Goal: Transaction & Acquisition: Purchase product/service

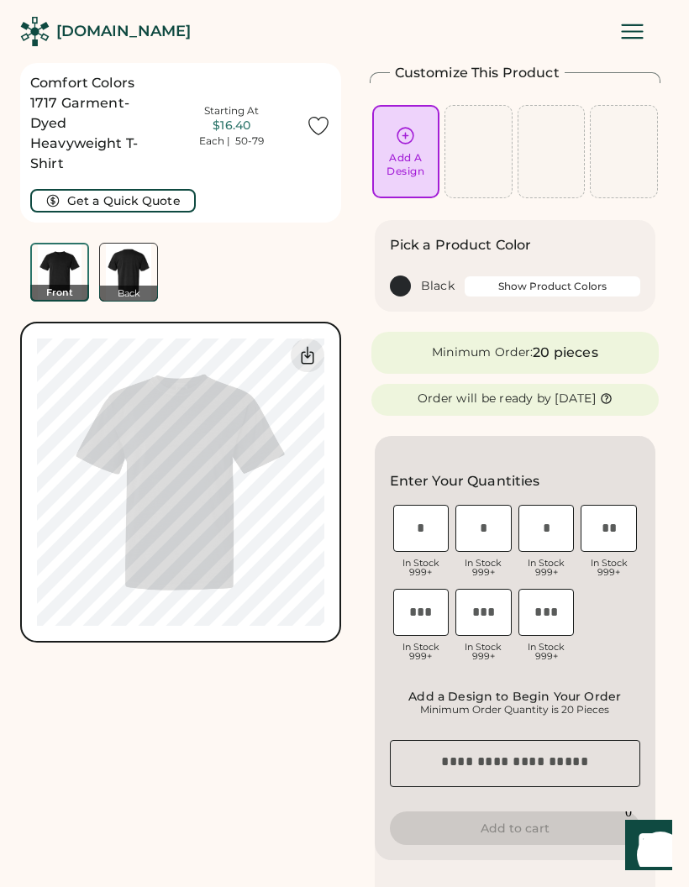
click at [420, 161] on div "Add A Design" at bounding box center [406, 164] width 38 height 27
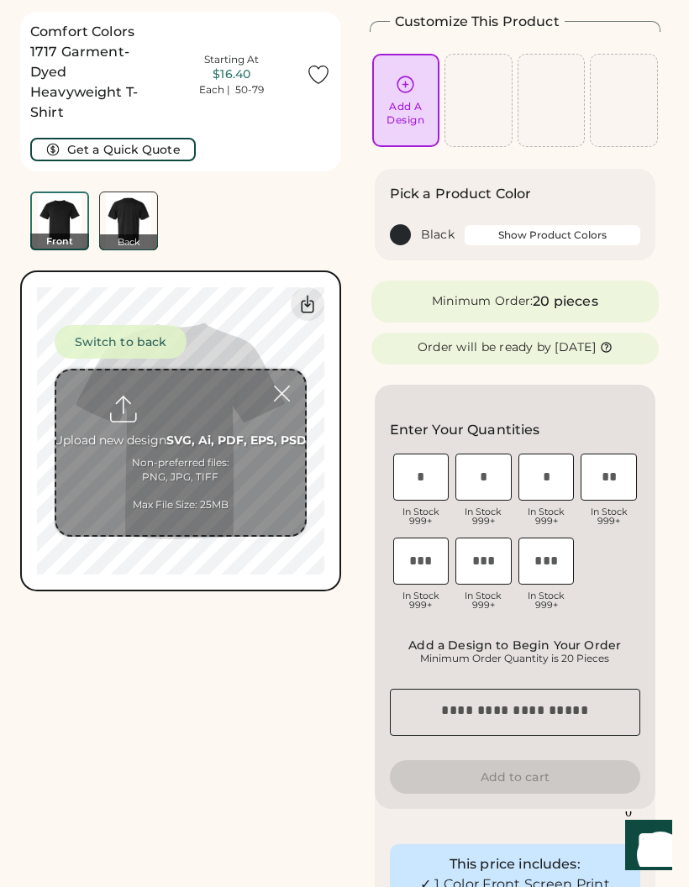
scroll to position [63, 0]
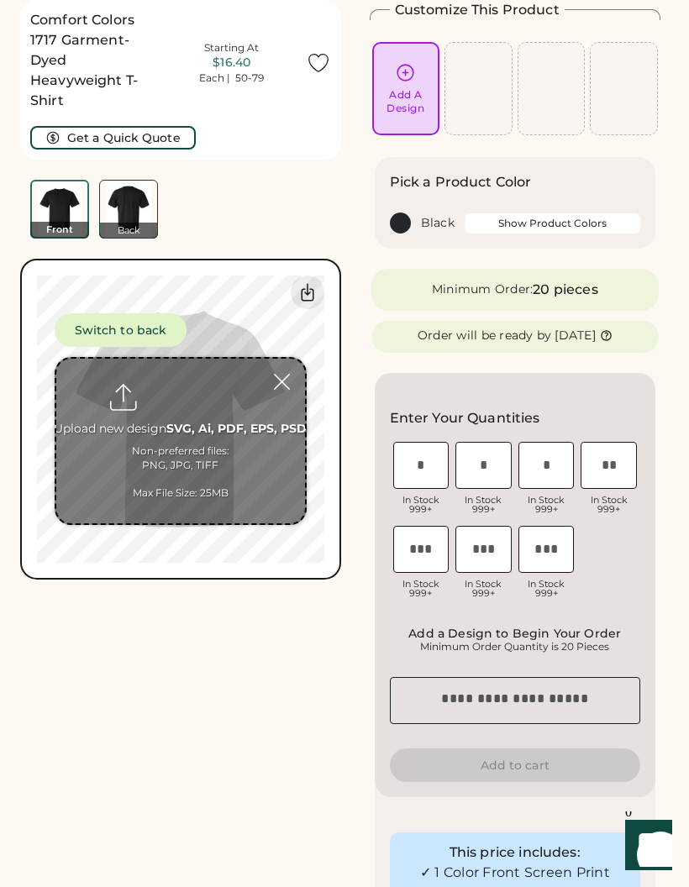
click at [250, 450] on input "file" at bounding box center [180, 441] width 249 height 165
click at [219, 450] on input "file" at bounding box center [180, 441] width 249 height 165
type input "**********"
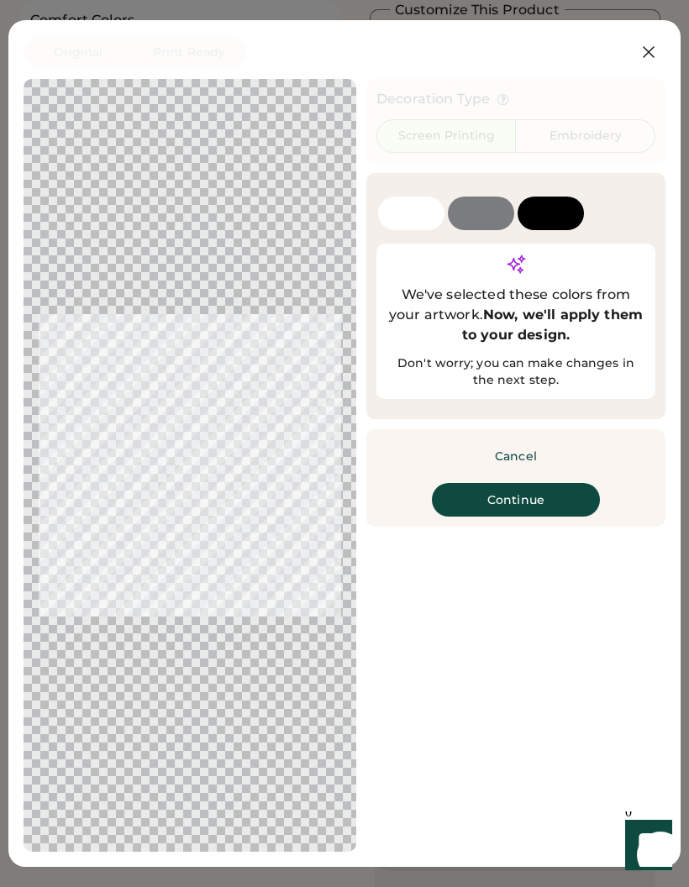
click at [556, 514] on button "Continue" at bounding box center [516, 500] width 168 height 34
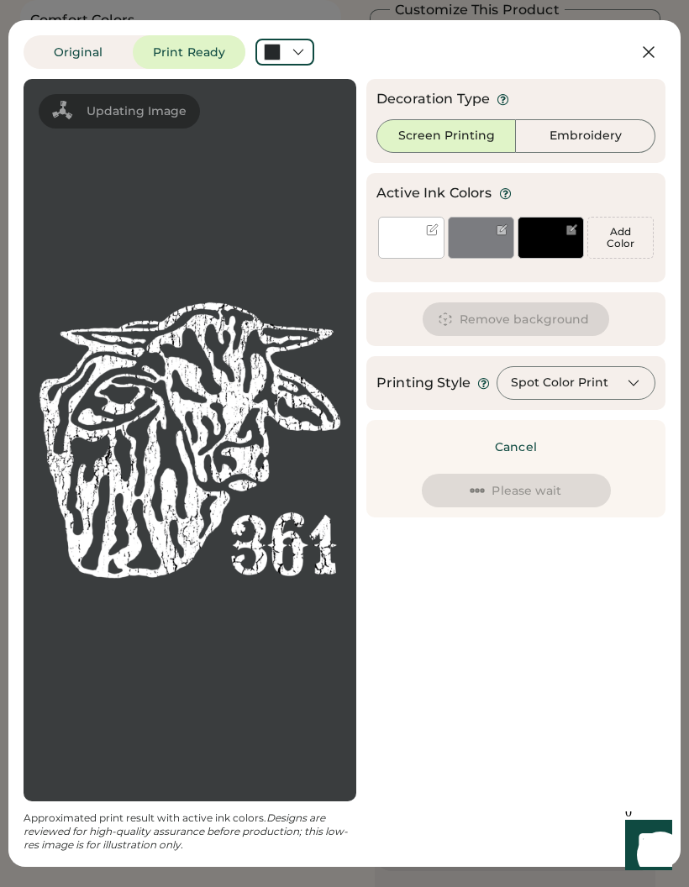
click at [88, 283] on div at bounding box center [190, 440] width 303 height 693
click at [482, 250] on div at bounding box center [481, 250] width 65 height 15
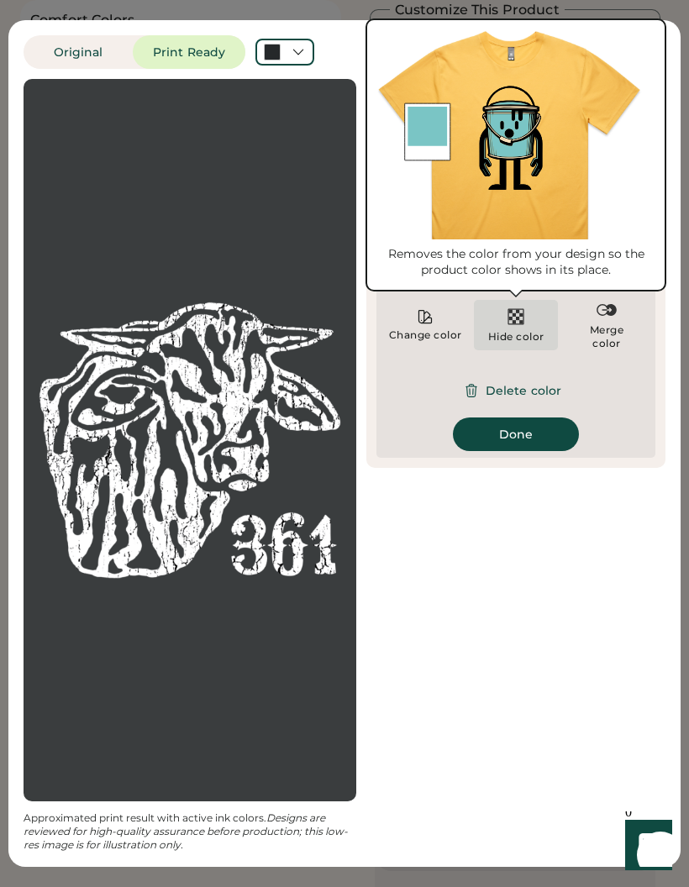
click at [523, 318] on img at bounding box center [516, 317] width 20 height 20
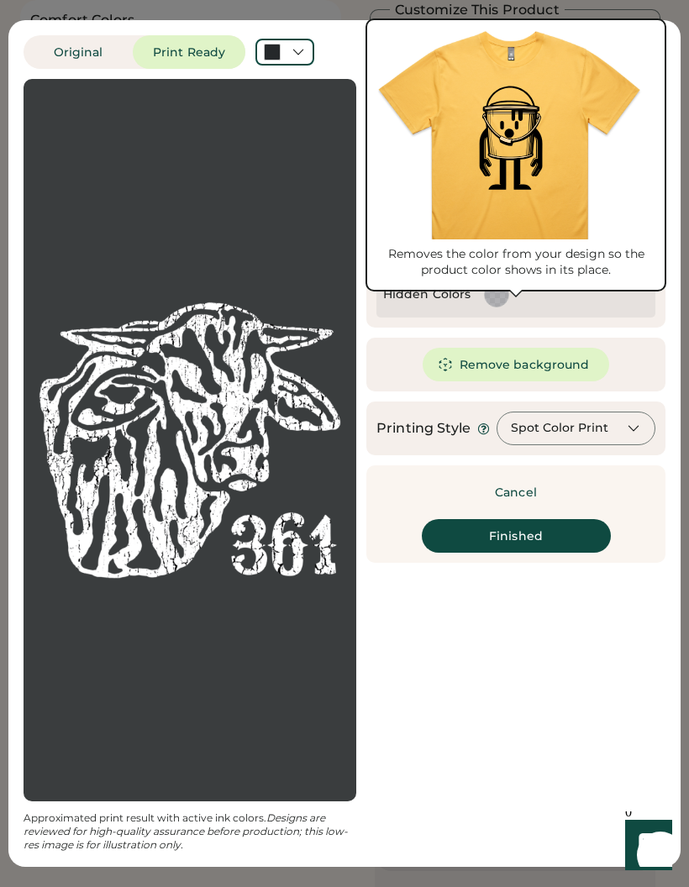
click at [624, 306] on div at bounding box center [565, 295] width 168 height 32
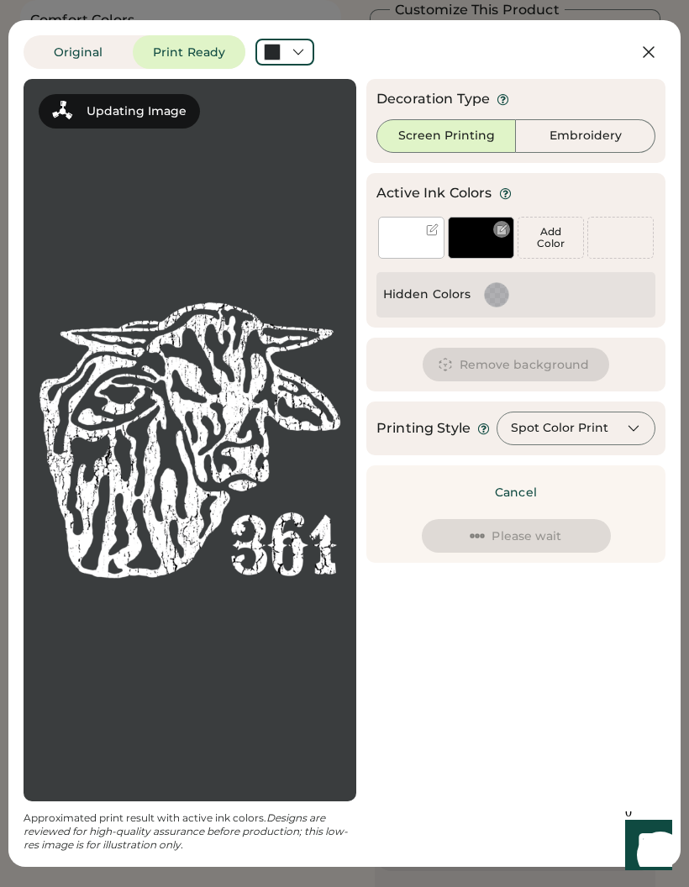
click at [482, 237] on div at bounding box center [481, 238] width 66 height 42
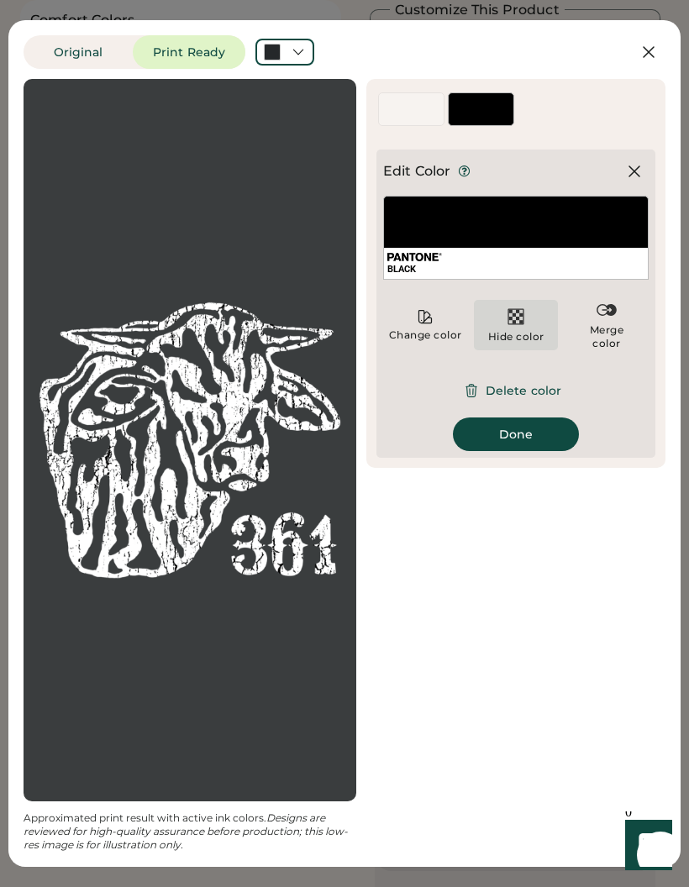
click at [519, 322] on img at bounding box center [516, 317] width 20 height 20
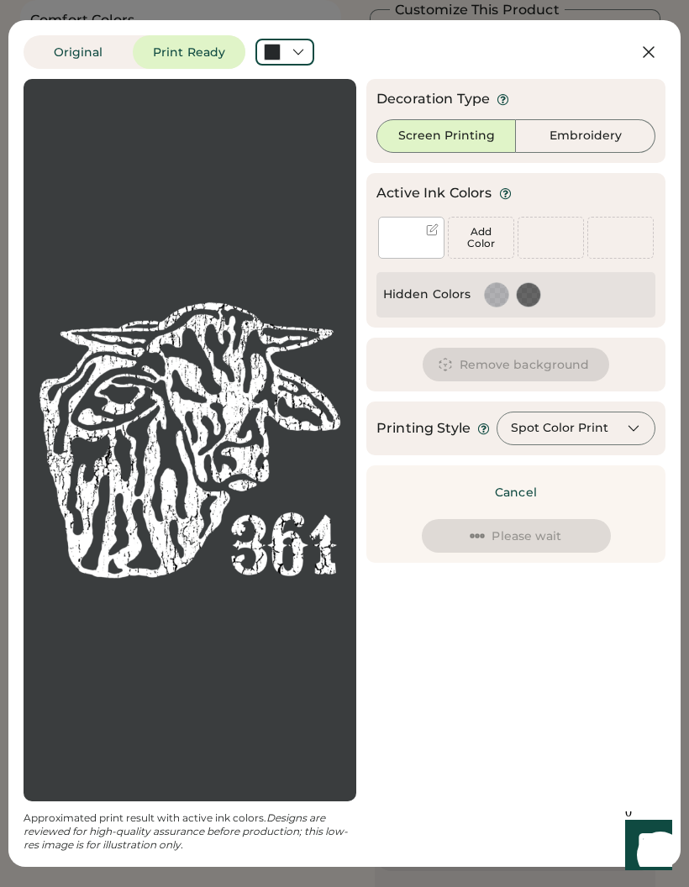
click at [640, 313] on div "Hidden Colors" at bounding box center [516, 294] width 279 height 45
click at [307, 47] on div at bounding box center [284, 52] width 59 height 27
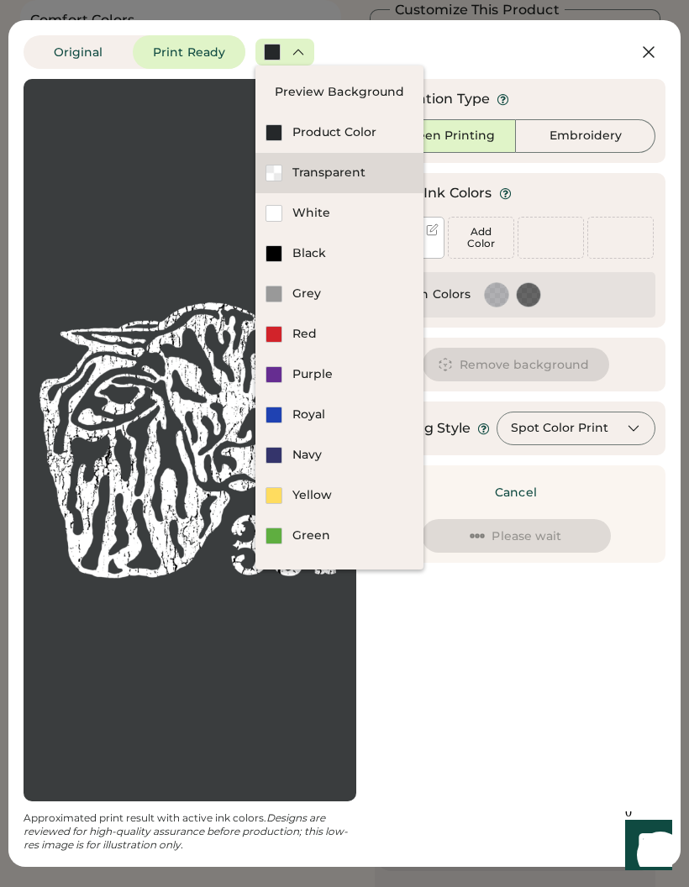
click at [343, 176] on div "Transparent" at bounding box center [352, 173] width 121 height 17
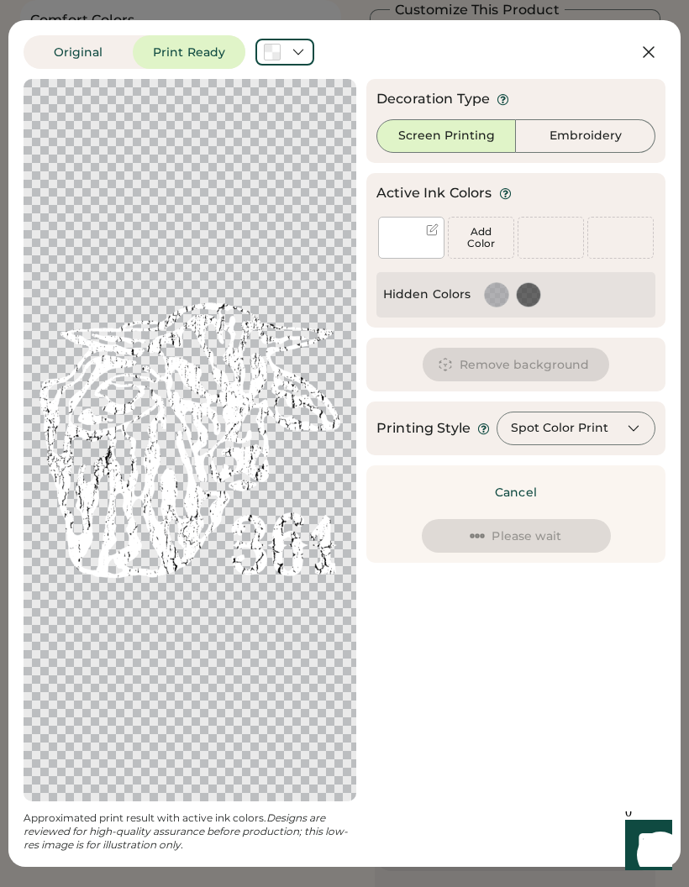
click at [647, 57] on icon at bounding box center [649, 52] width 20 height 20
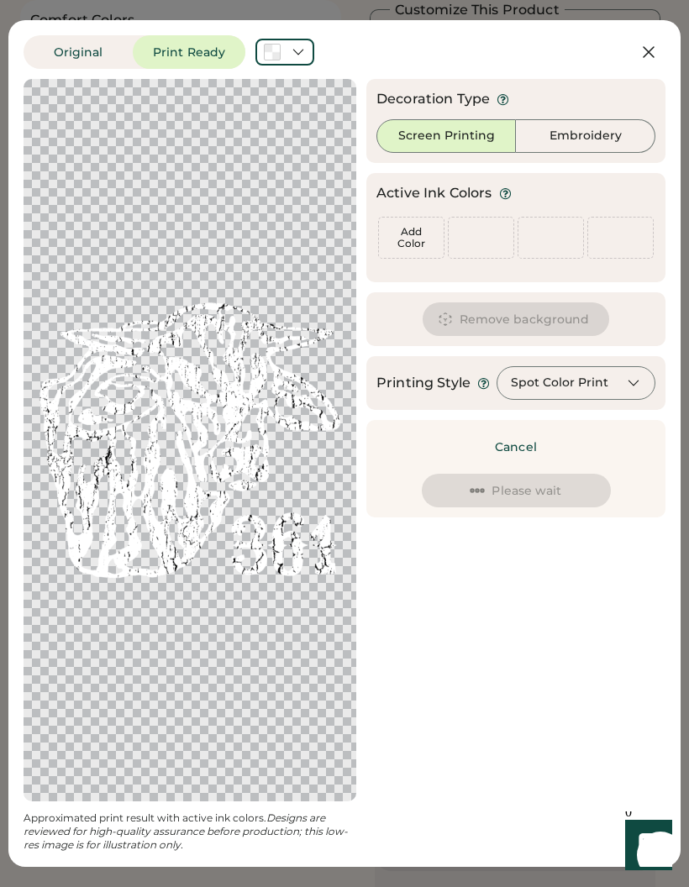
click at [655, 48] on icon at bounding box center [649, 52] width 20 height 20
click at [640, 52] on icon at bounding box center [649, 52] width 20 height 20
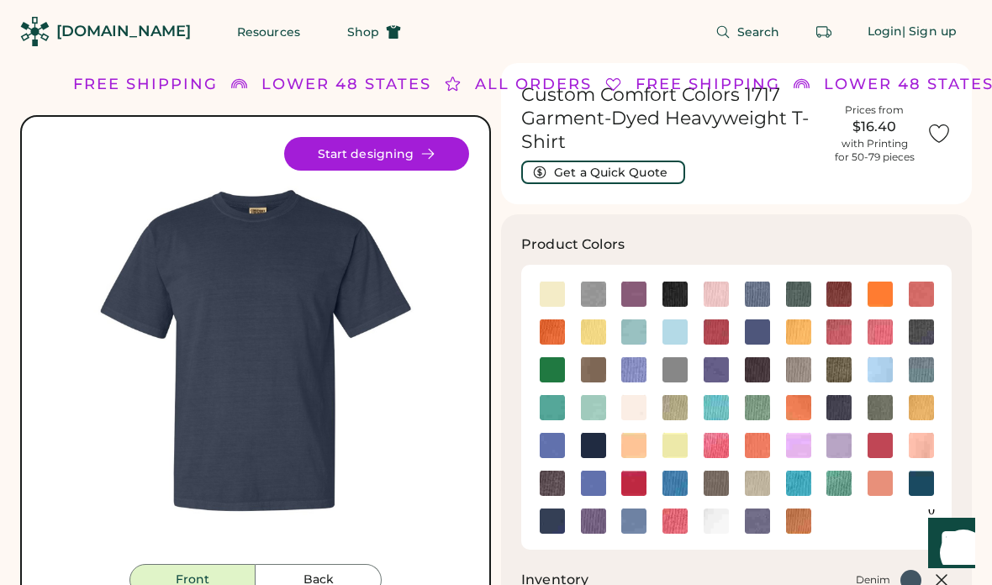
click at [672, 296] on img at bounding box center [674, 294] width 25 height 25
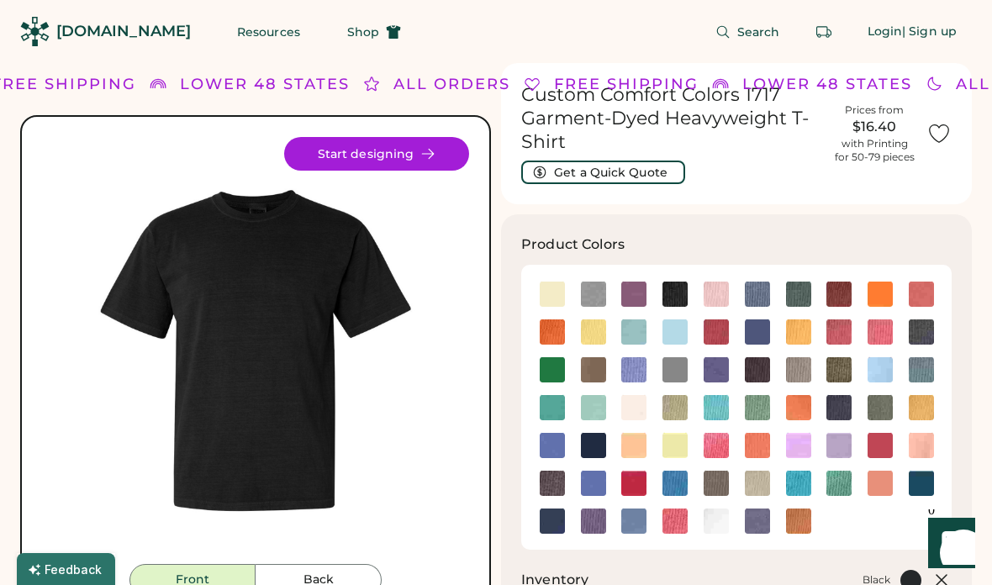
click at [675, 409] on img at bounding box center [674, 407] width 25 height 25
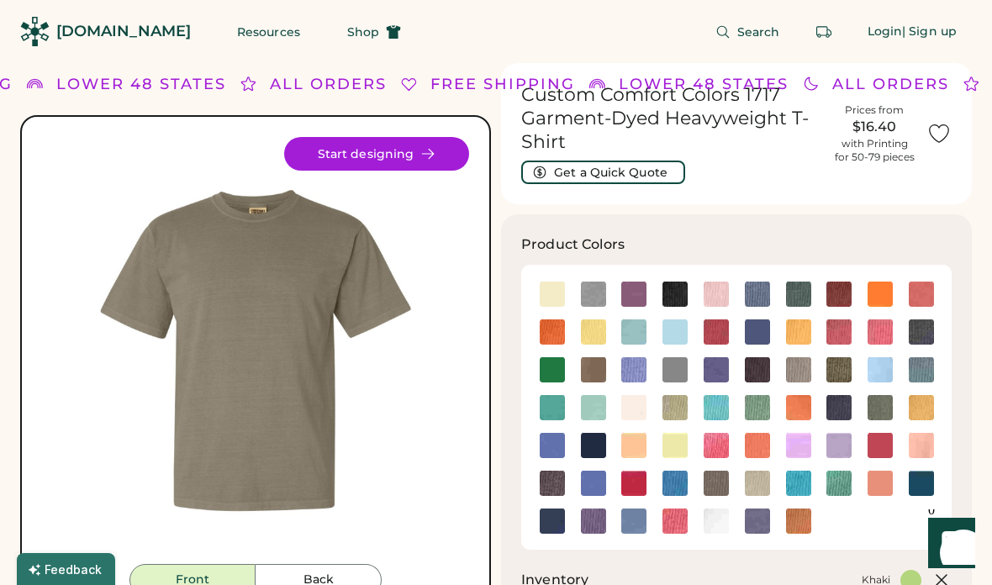
click at [688, 379] on img at bounding box center [838, 369] width 25 height 25
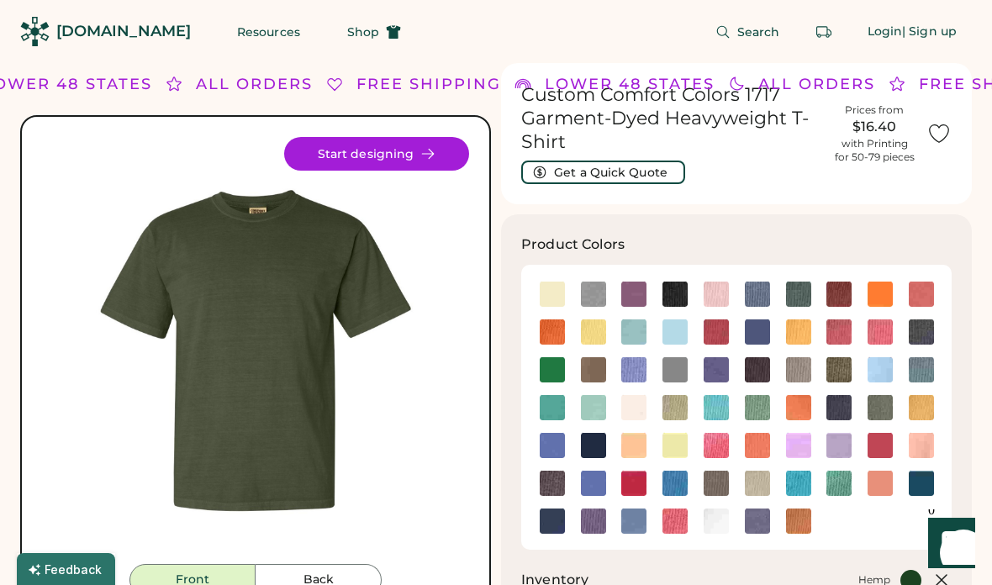
click at [688, 477] on img at bounding box center [757, 483] width 25 height 25
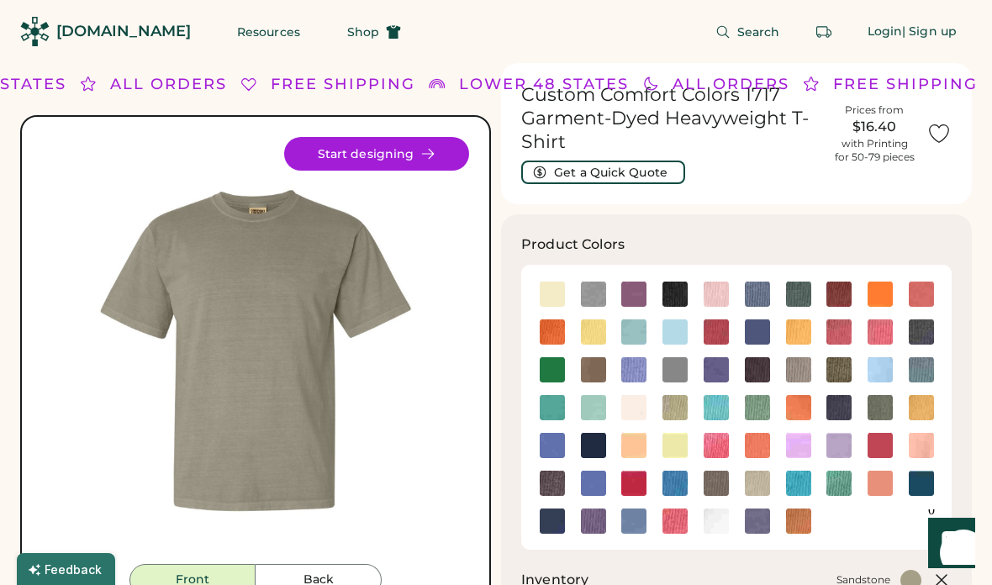
click at [676, 408] on img at bounding box center [674, 407] width 25 height 25
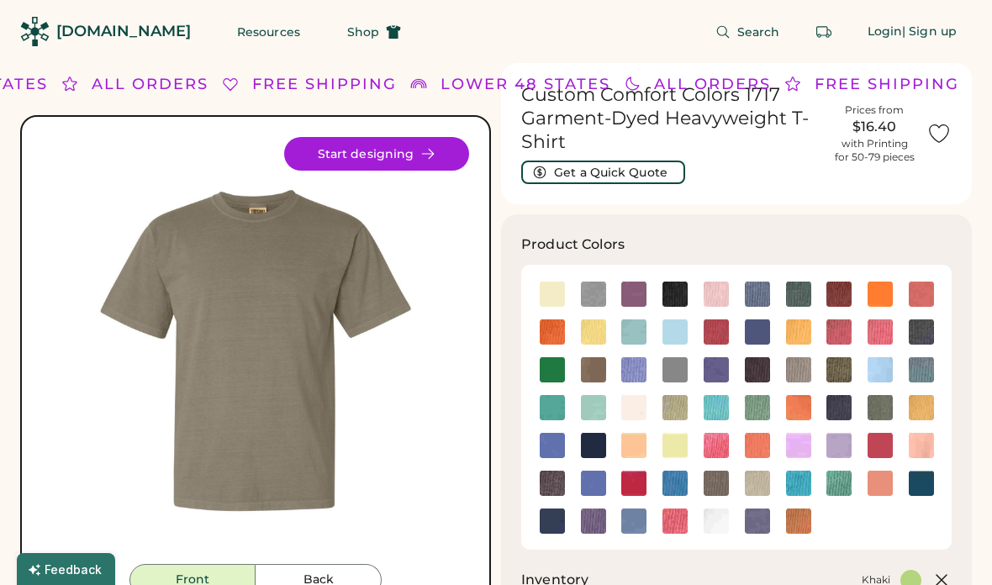
click at [636, 402] on img at bounding box center [633, 407] width 25 height 25
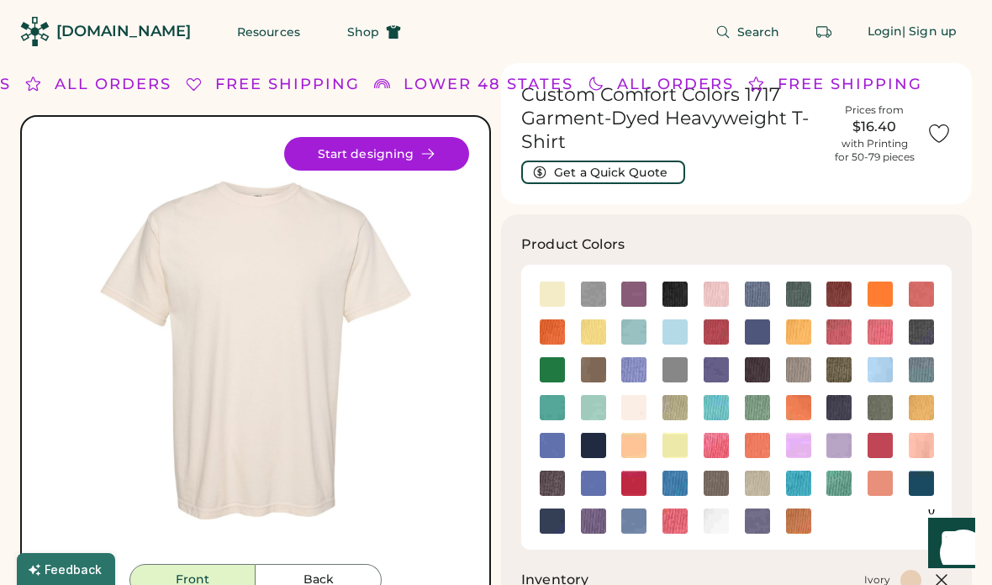
click at [681, 409] on img at bounding box center [674, 407] width 25 height 25
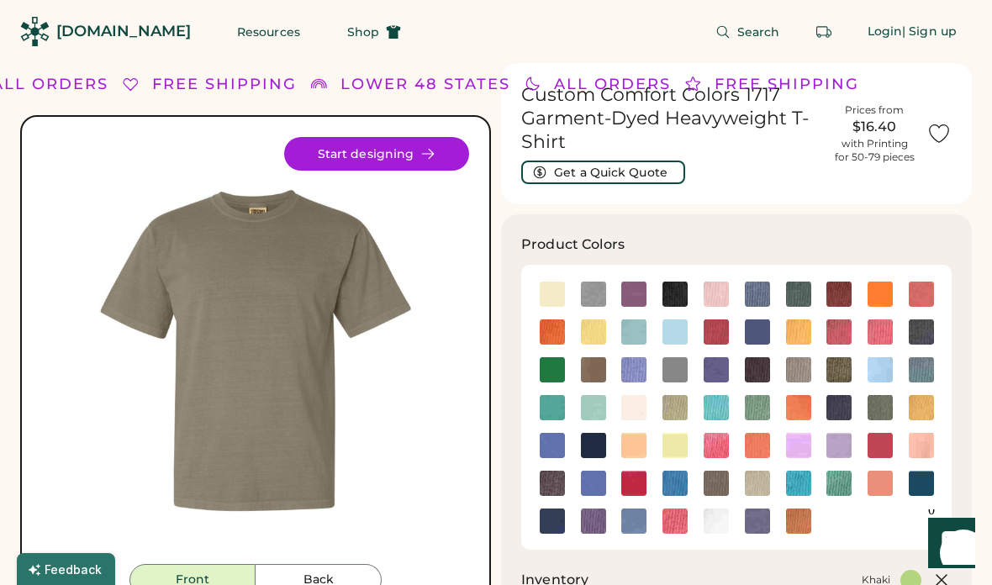
click at [593, 371] on img at bounding box center [593, 369] width 25 height 25
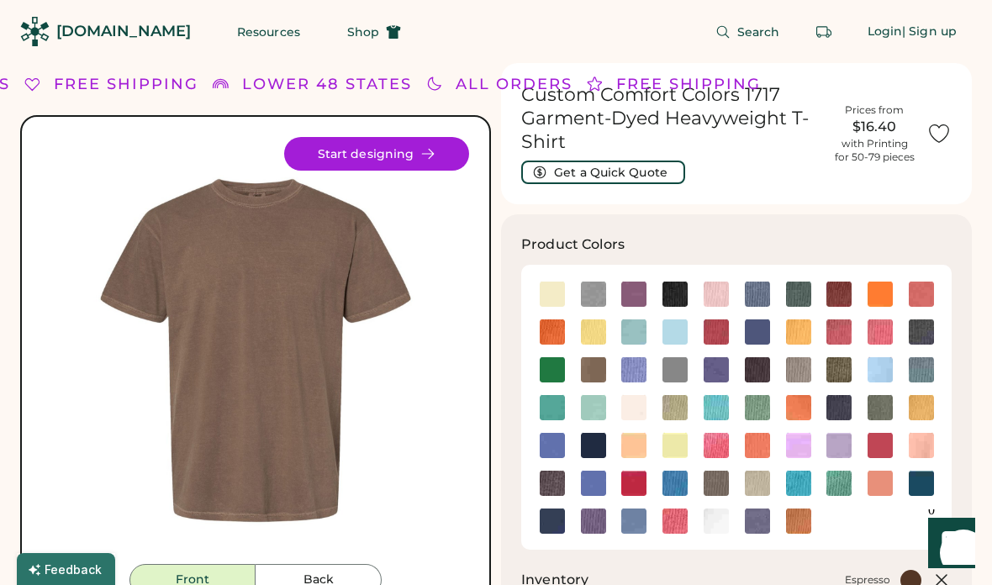
click at [673, 406] on img at bounding box center [674, 407] width 25 height 25
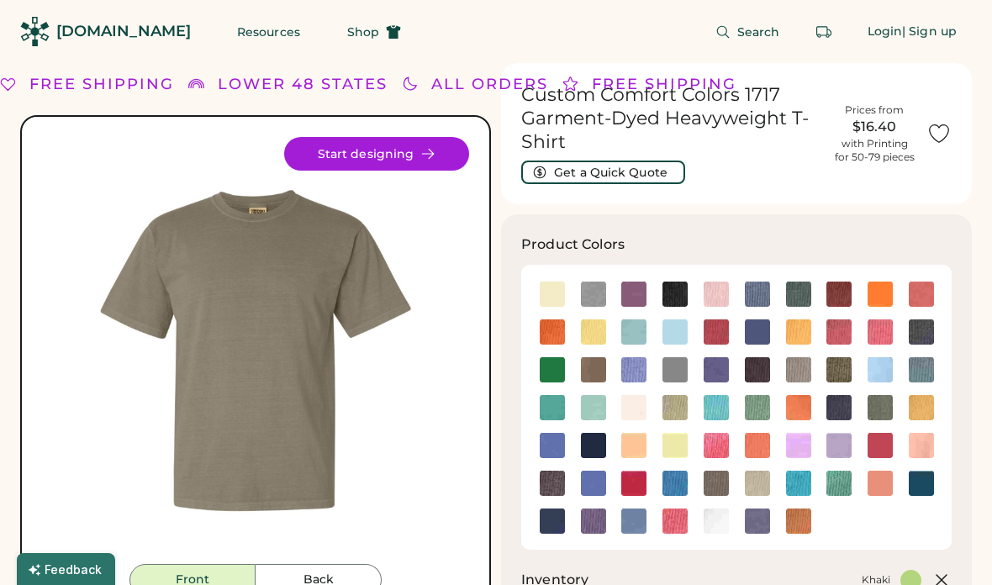
click at [550, 485] on img at bounding box center [552, 483] width 25 height 25
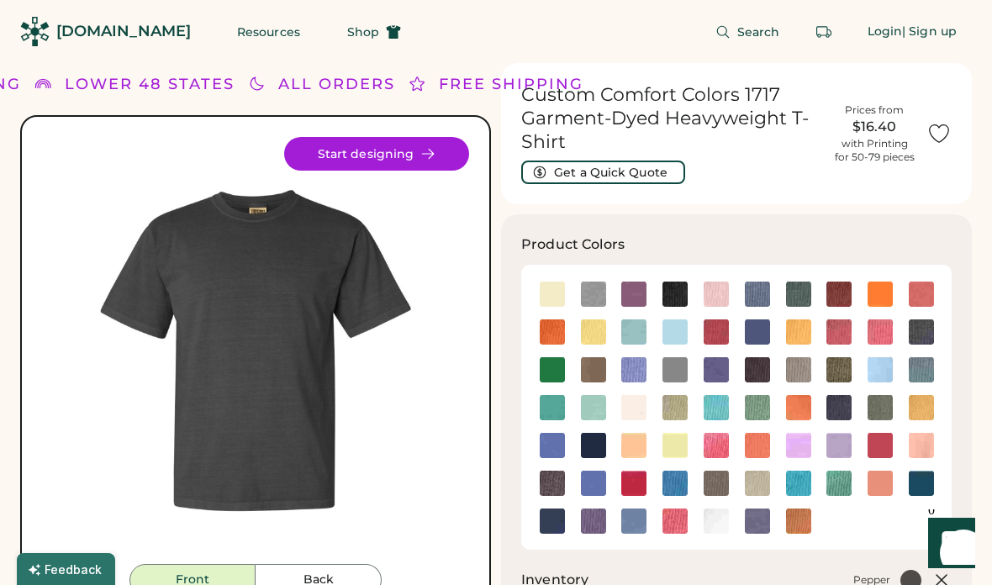
click at [688, 368] on img at bounding box center [757, 369] width 25 height 25
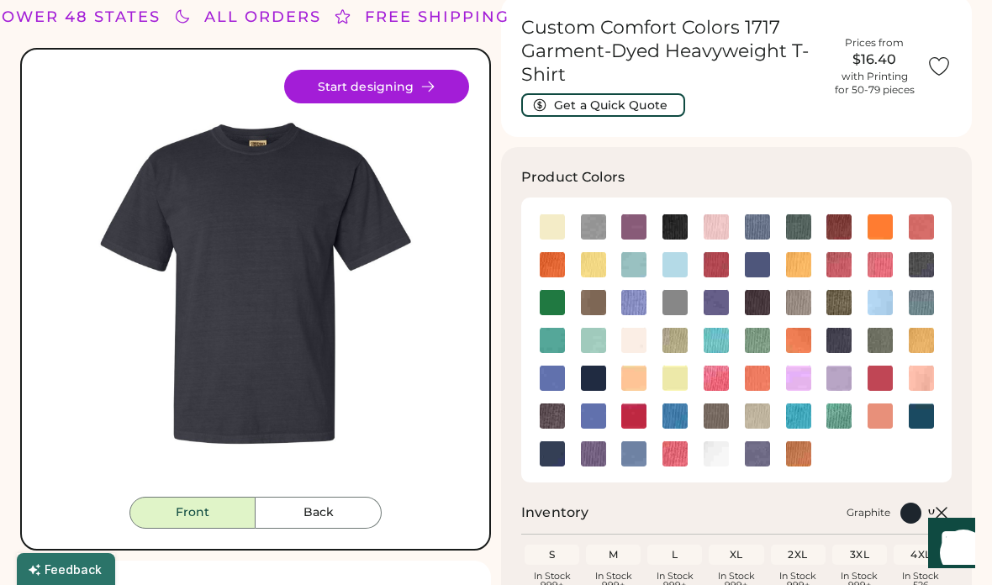
click at [556, 414] on img at bounding box center [552, 415] width 25 height 25
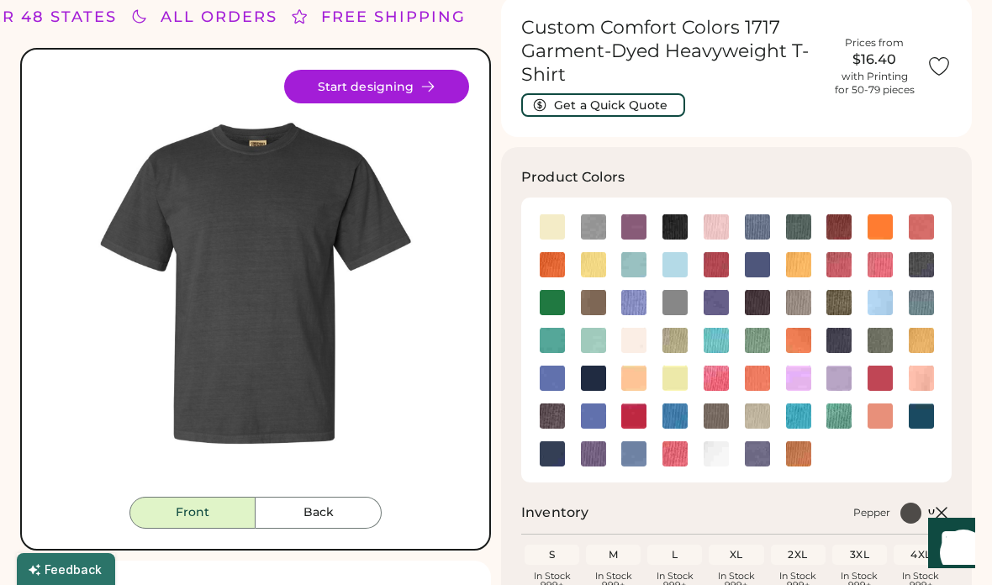
click at [688, 418] on img at bounding box center [715, 415] width 25 height 25
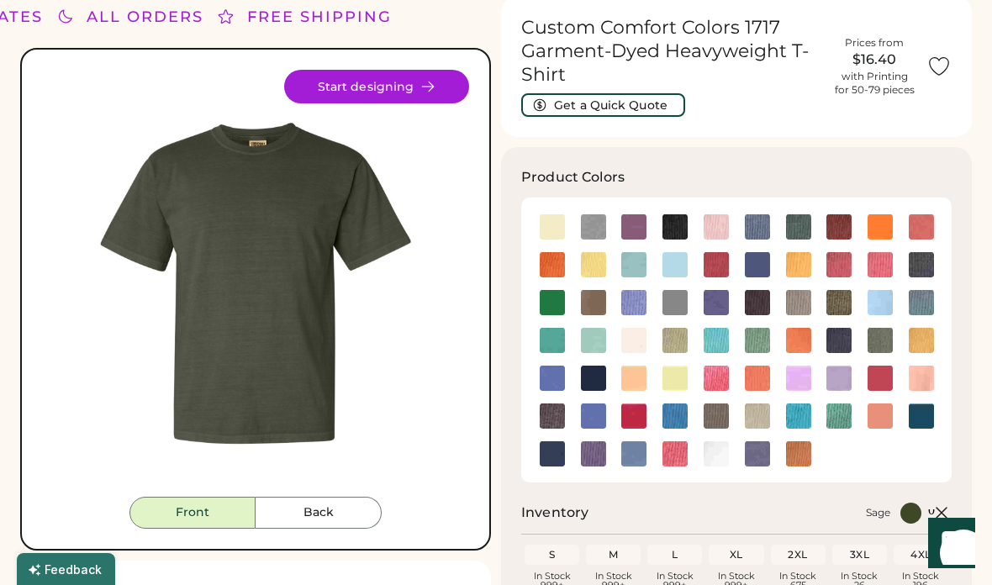
click at [675, 343] on img at bounding box center [674, 340] width 25 height 25
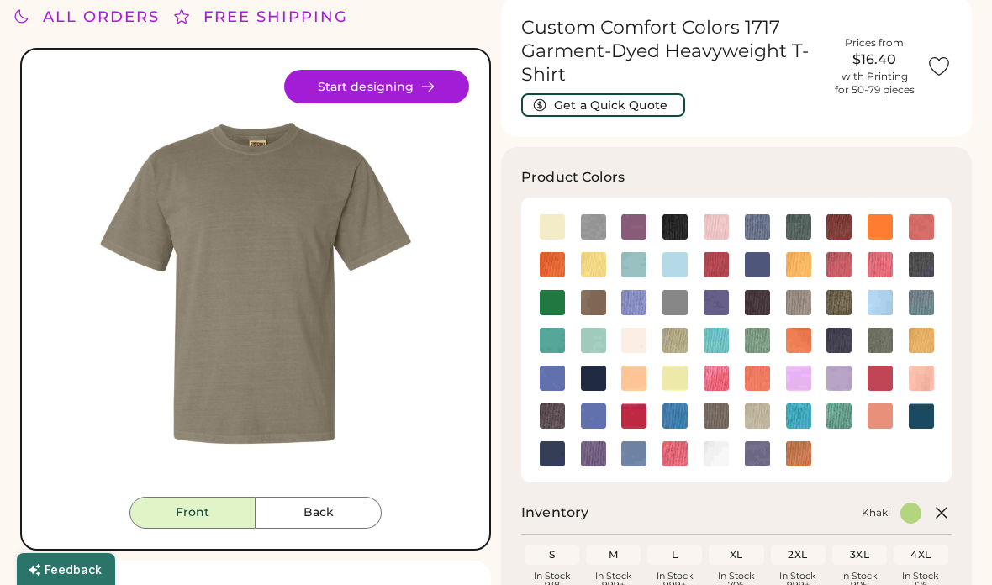
click at [597, 300] on img at bounding box center [593, 302] width 25 height 25
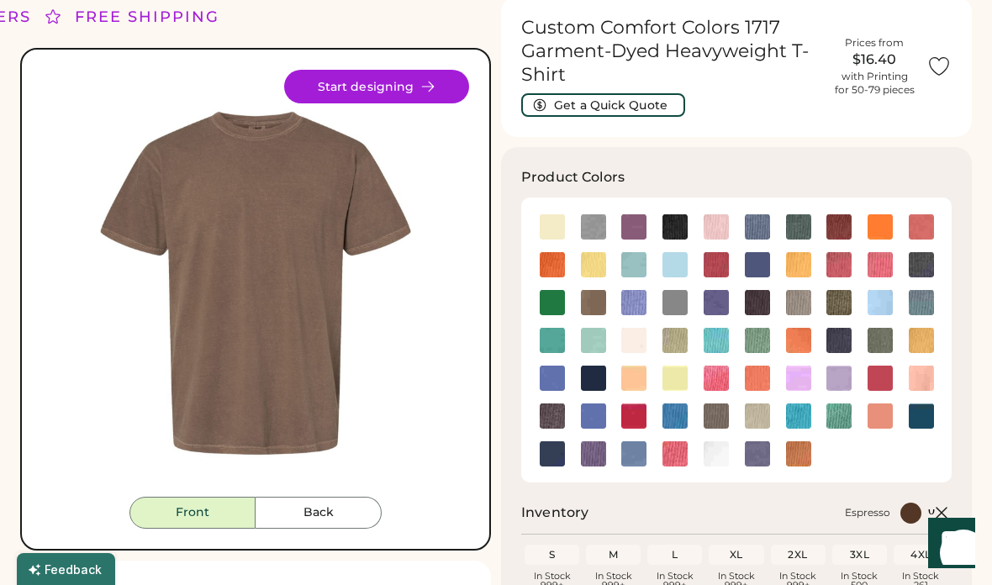
click at [435, 84] on button "Start designing" at bounding box center [376, 87] width 185 height 34
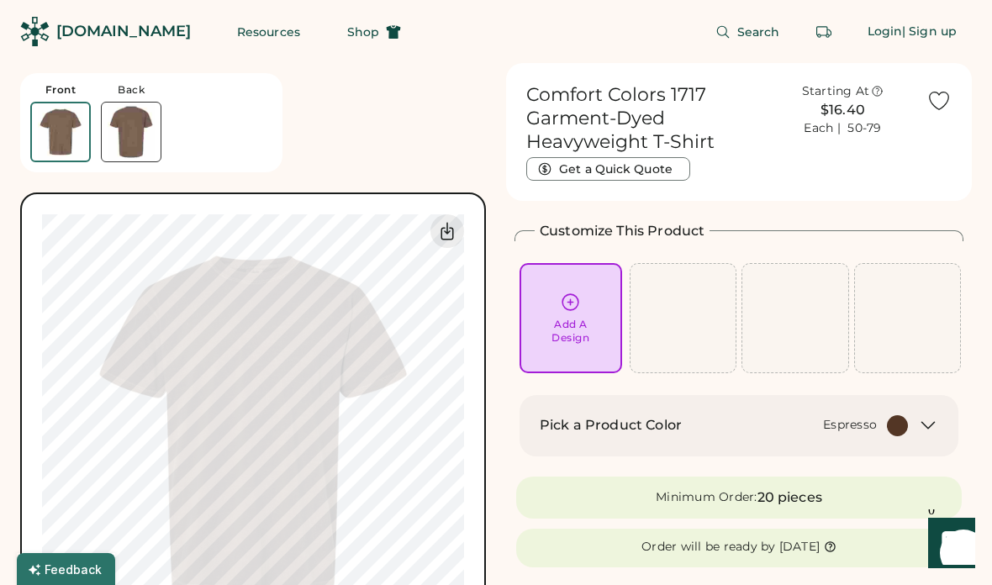
click at [568, 310] on icon at bounding box center [570, 302] width 21 height 21
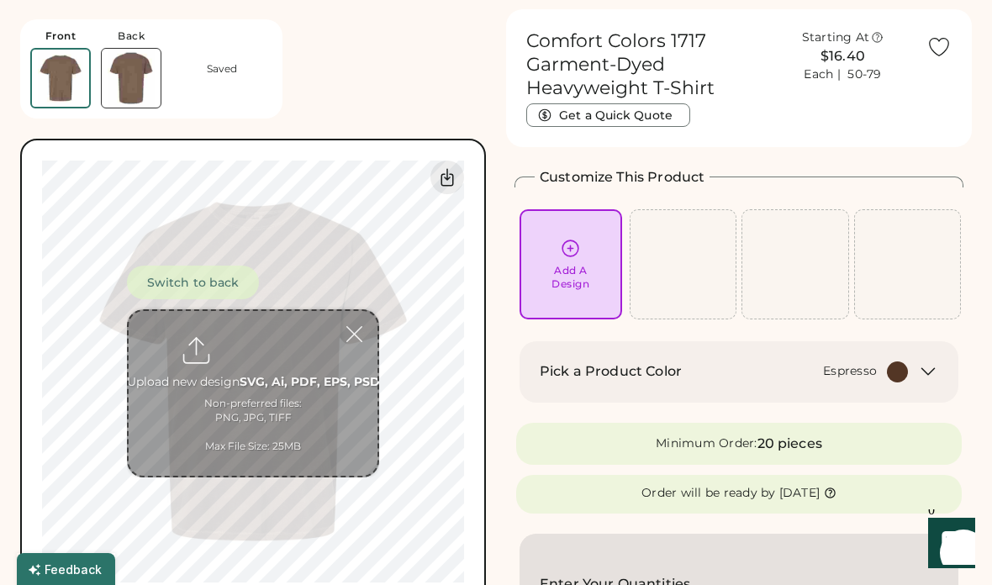
scroll to position [63, 0]
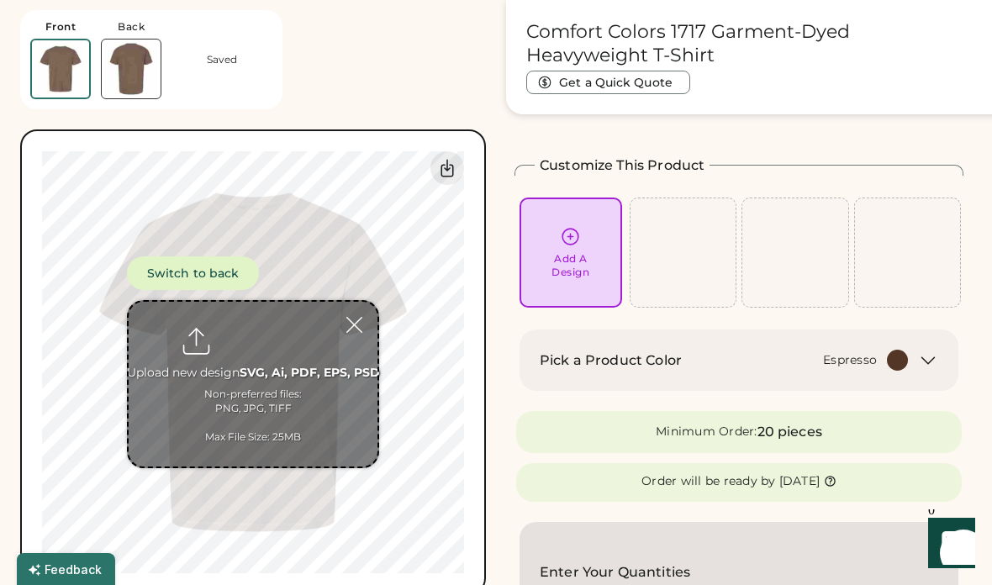
click at [316, 383] on input "file" at bounding box center [253, 384] width 249 height 165
type input "**********"
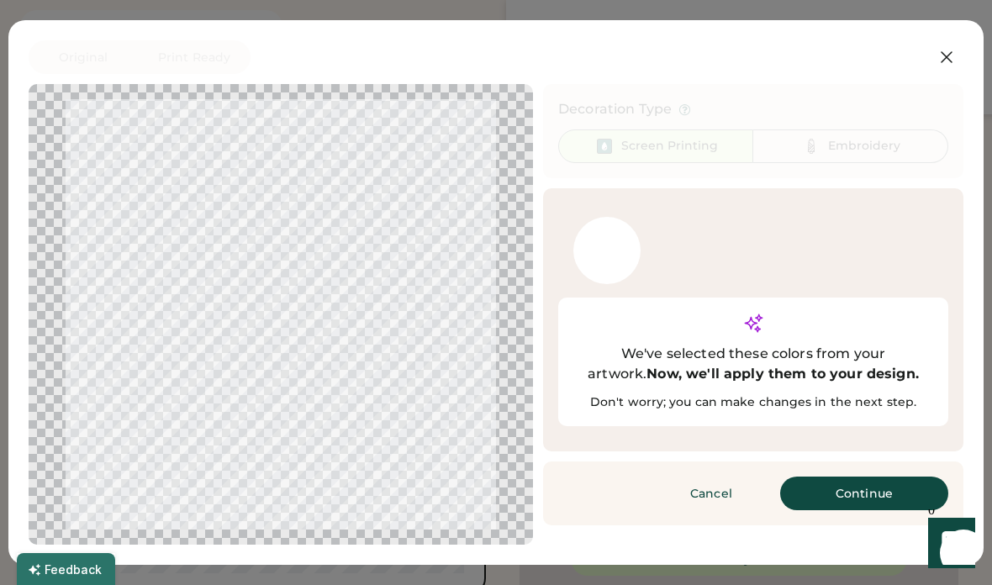
click at [851, 477] on button "Continue" at bounding box center [864, 494] width 168 height 34
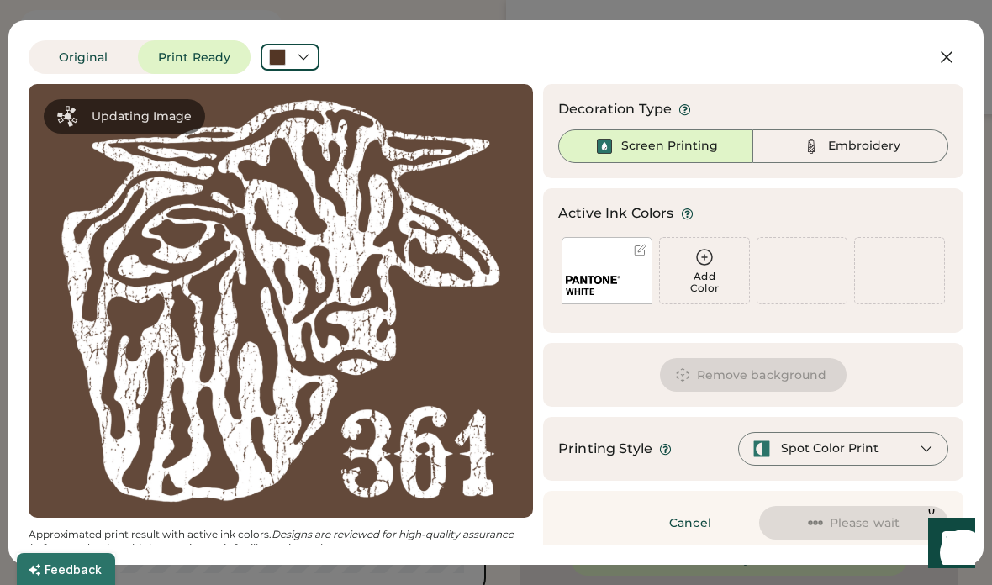
click at [247, 315] on div at bounding box center [281, 300] width 474 height 403
click at [303, 53] on icon at bounding box center [303, 57] width 15 height 15
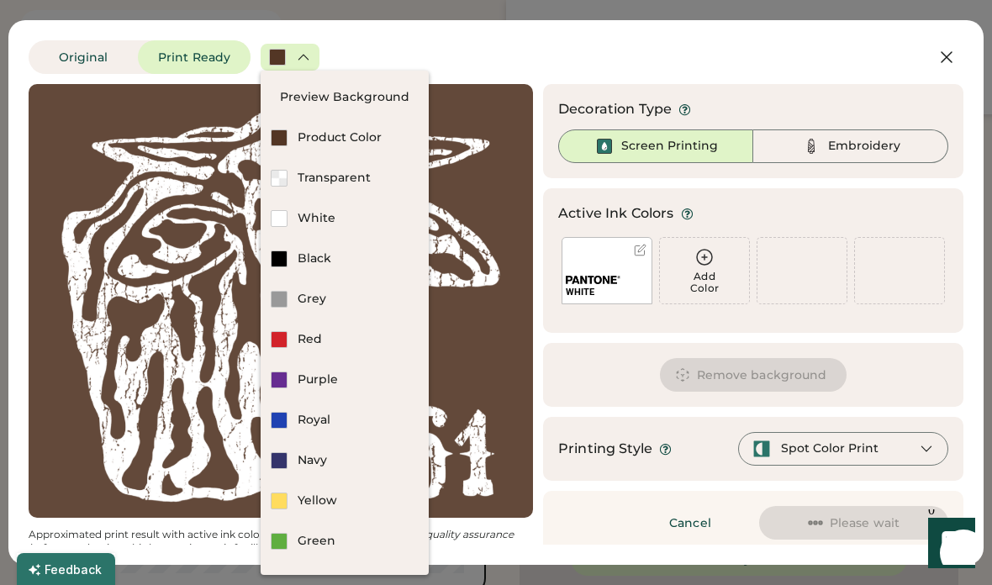
click at [343, 185] on div "Transparent" at bounding box center [358, 178] width 121 height 17
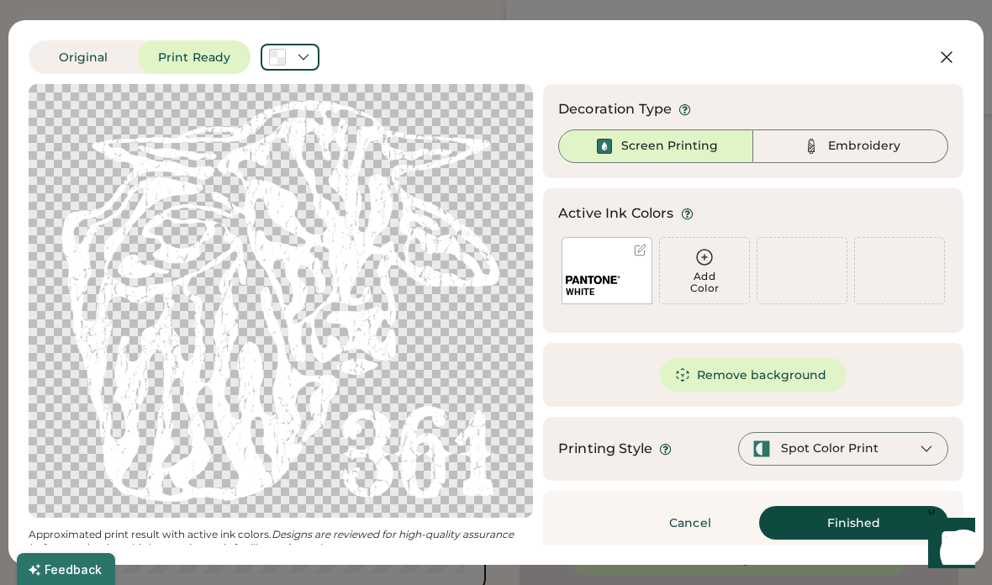
click at [616, 270] on div "WHITE" at bounding box center [606, 270] width 91 height 67
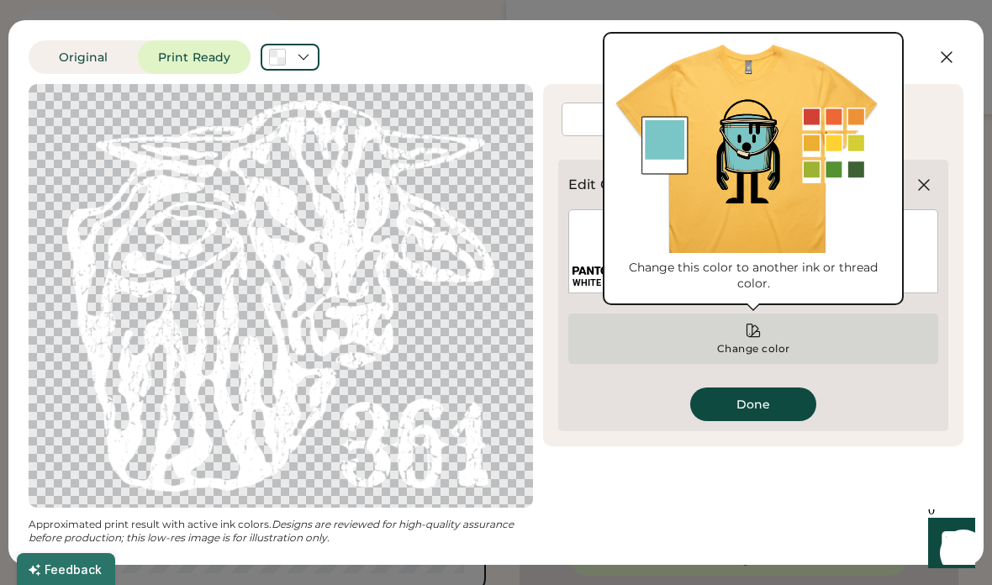
click at [757, 338] on icon at bounding box center [753, 330] width 17 height 17
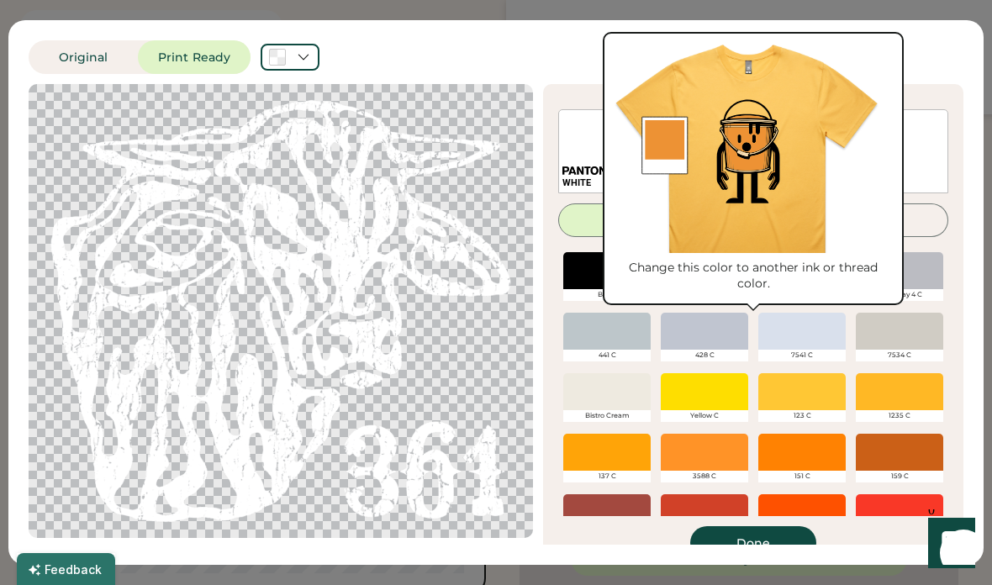
click at [614, 396] on div at bounding box center [606, 391] width 87 height 37
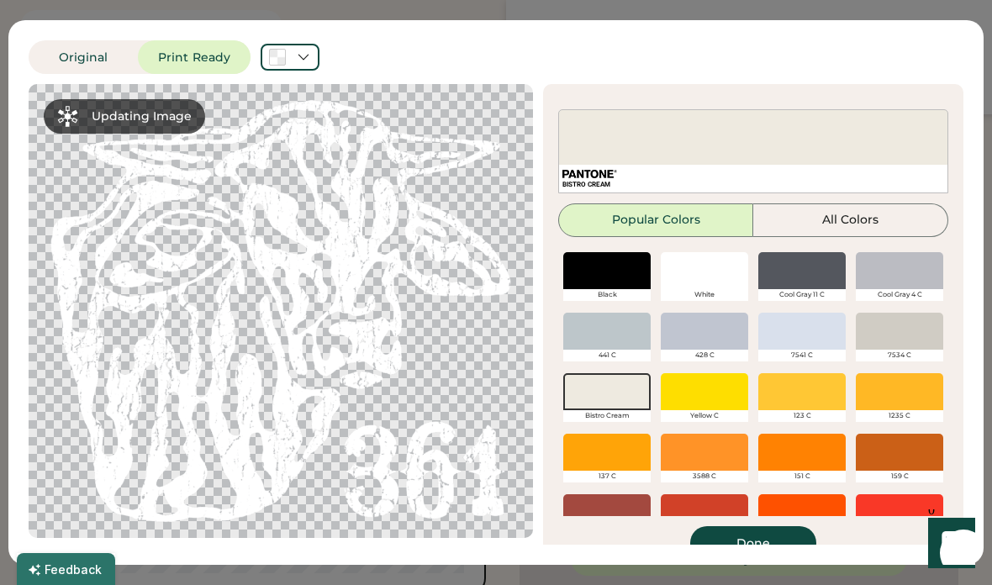
click at [777, 538] on button "Done" at bounding box center [753, 543] width 126 height 34
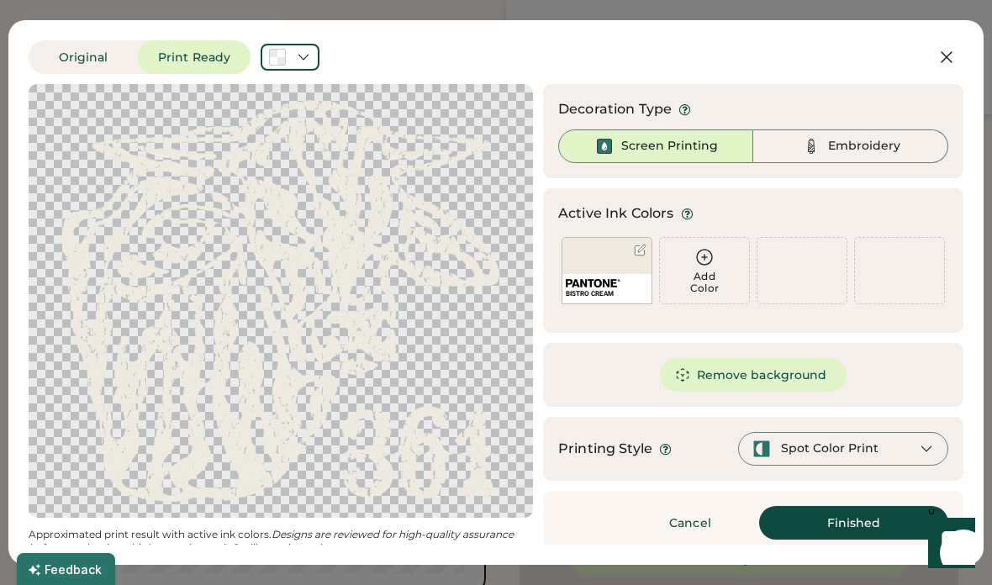
click at [872, 526] on button "Finished" at bounding box center [853, 523] width 189 height 34
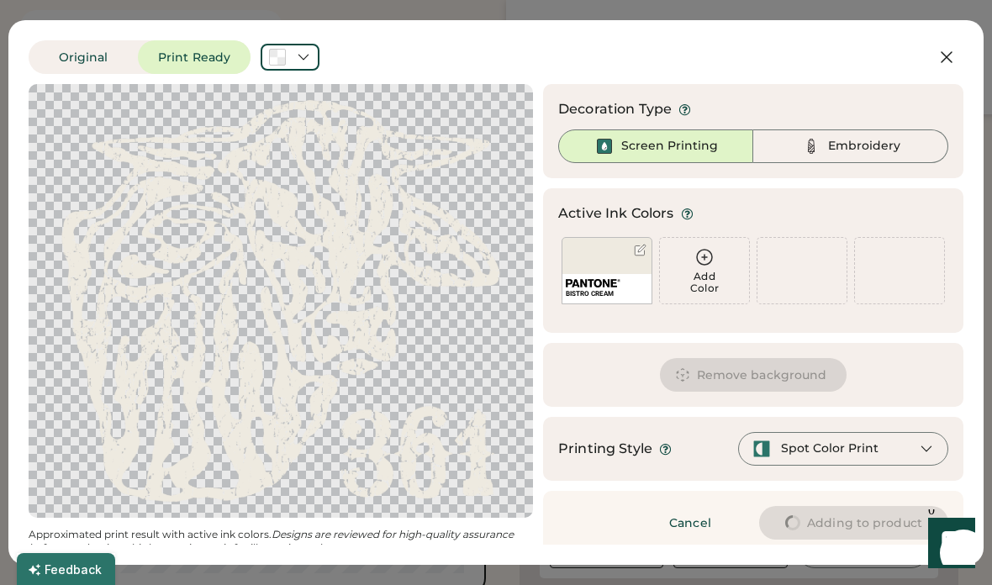
type input "****"
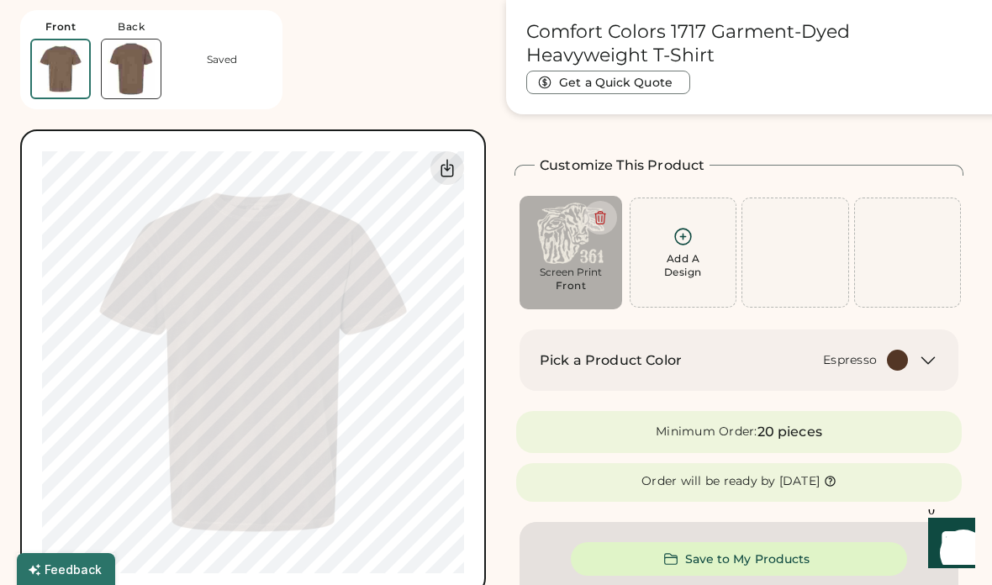
type input "****"
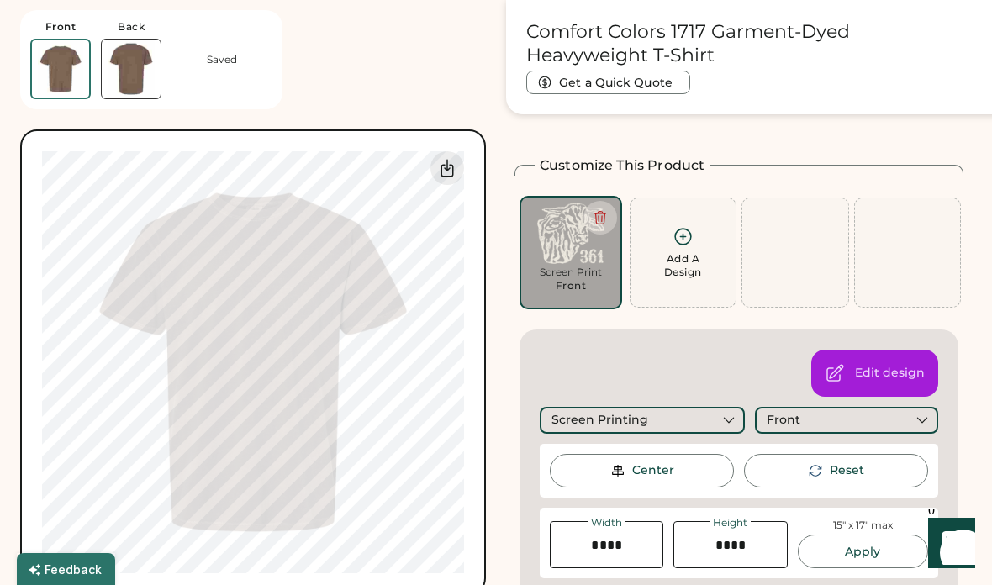
type input "****"
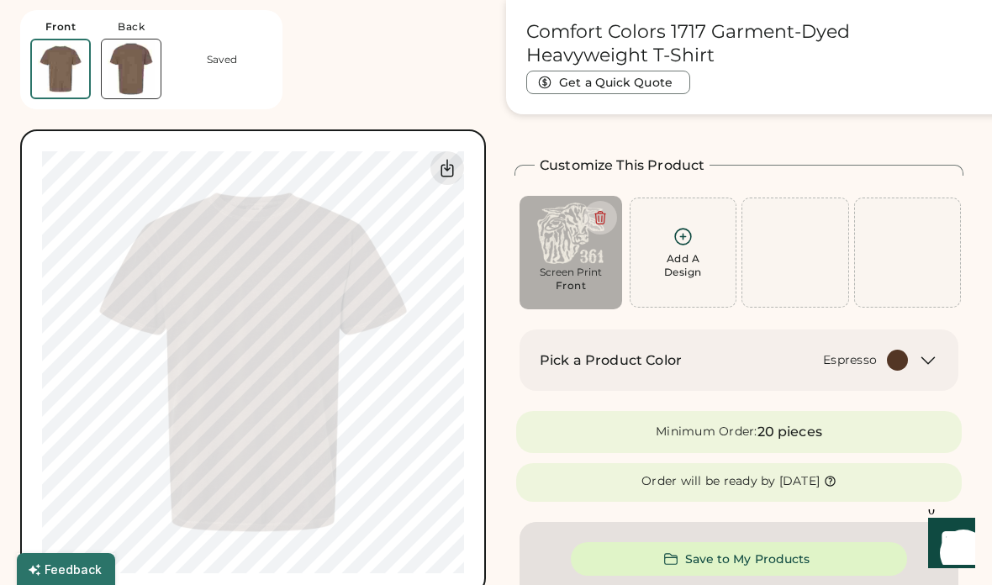
type input "****"
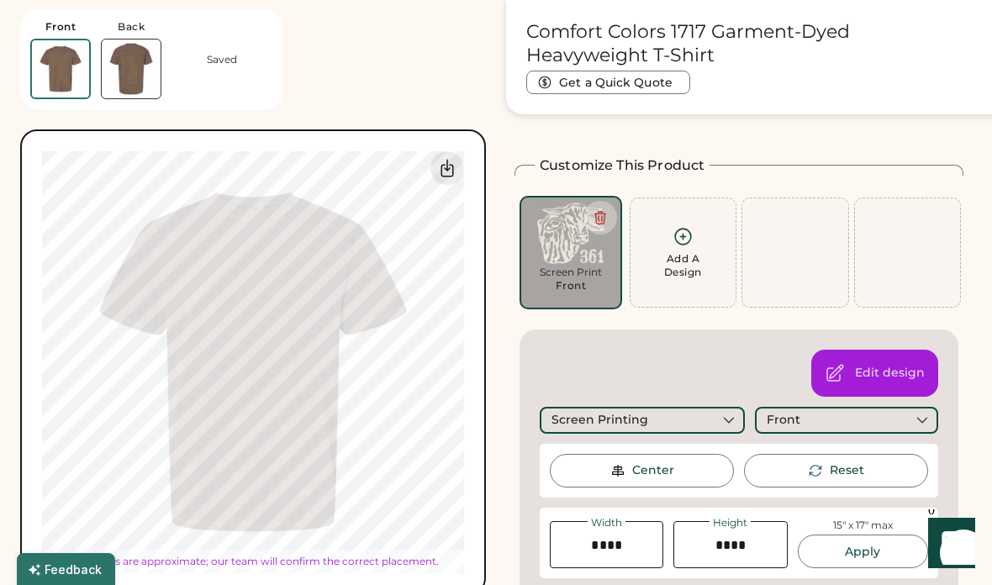
type input "****"
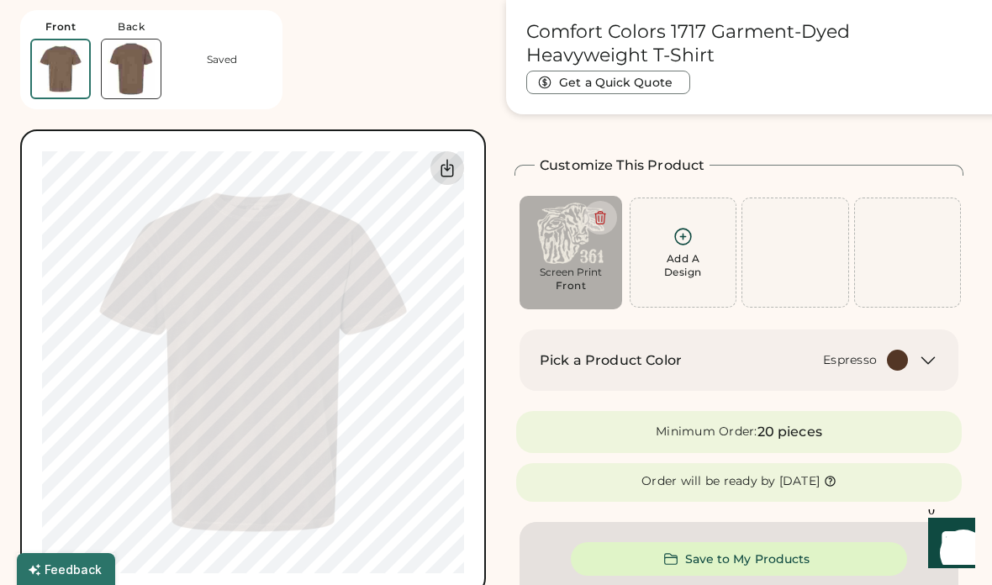
click at [448, 168] on icon at bounding box center [447, 168] width 12 height 17
